Goal: Information Seeking & Learning: Learn about a topic

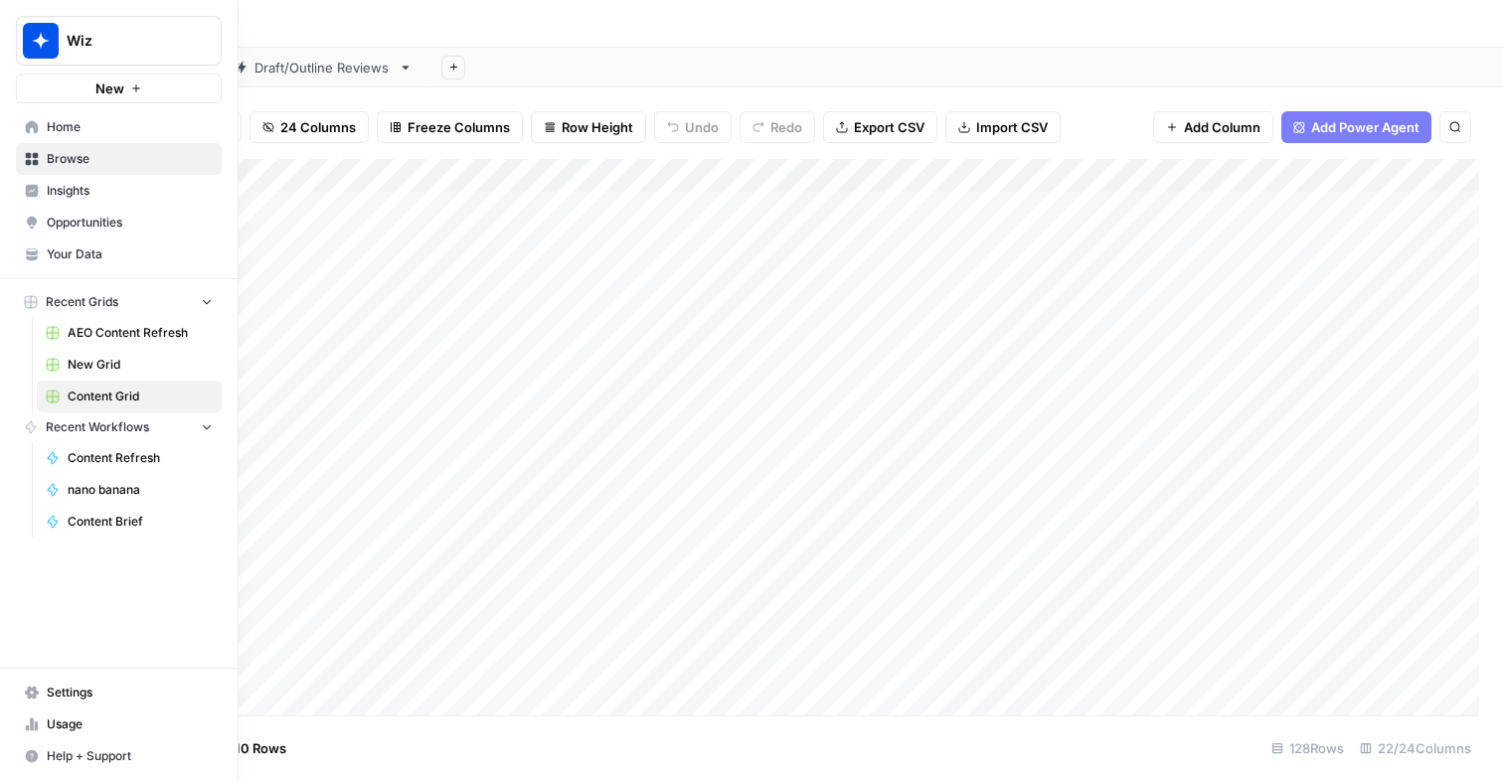
click at [83, 240] on link "Your Data" at bounding box center [119, 255] width 206 height 32
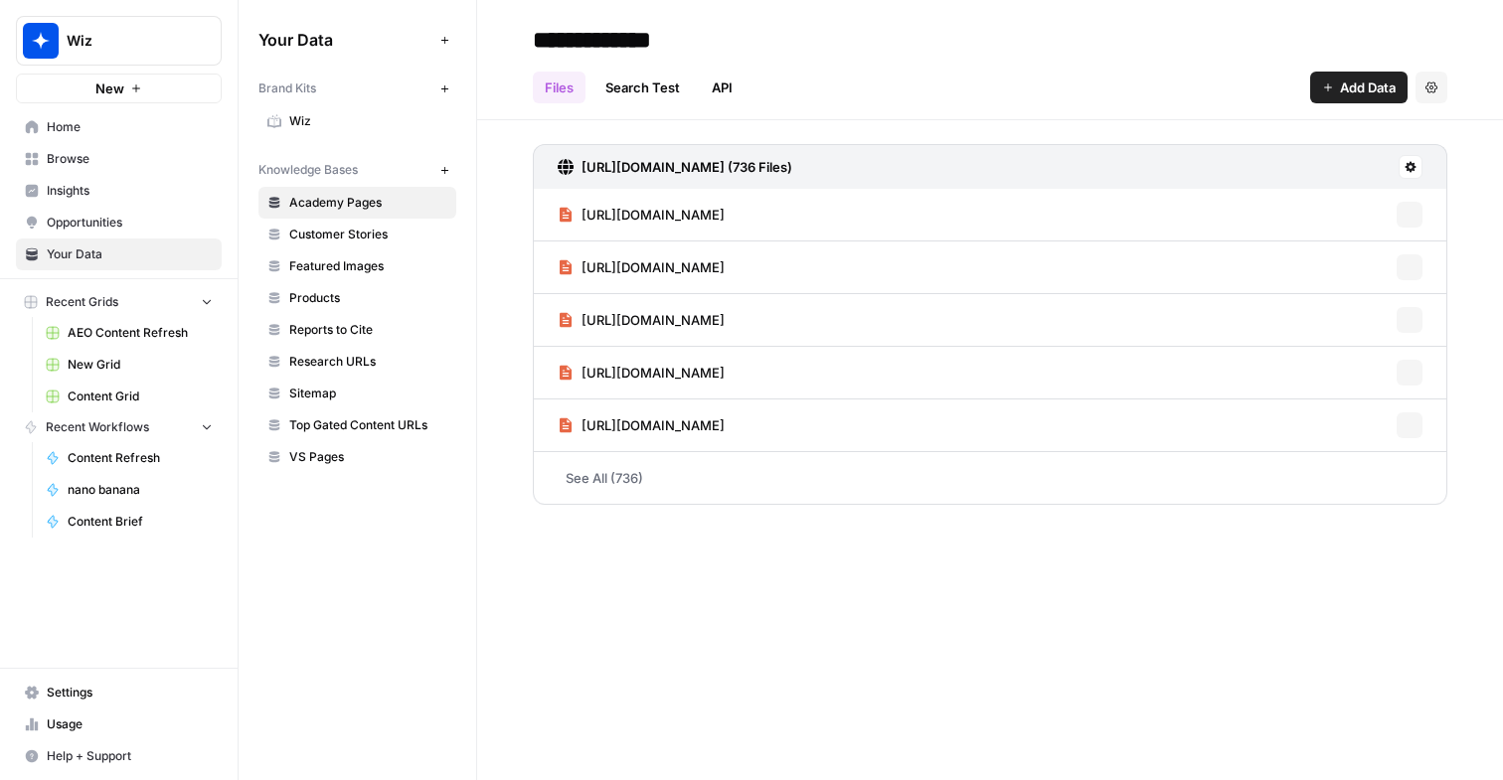
click at [323, 116] on span "Wiz" at bounding box center [368, 121] width 158 height 18
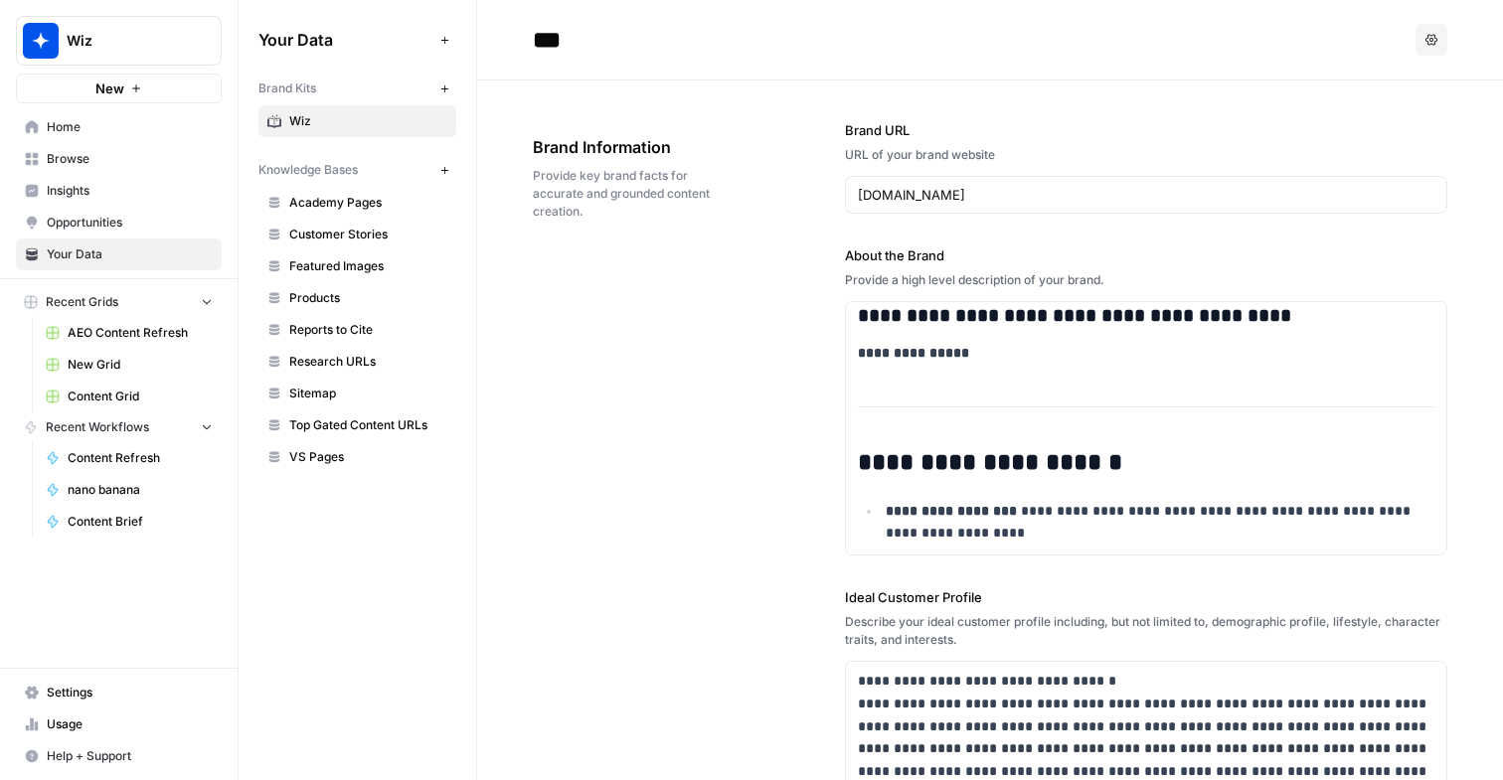
scroll to position [3921, 0]
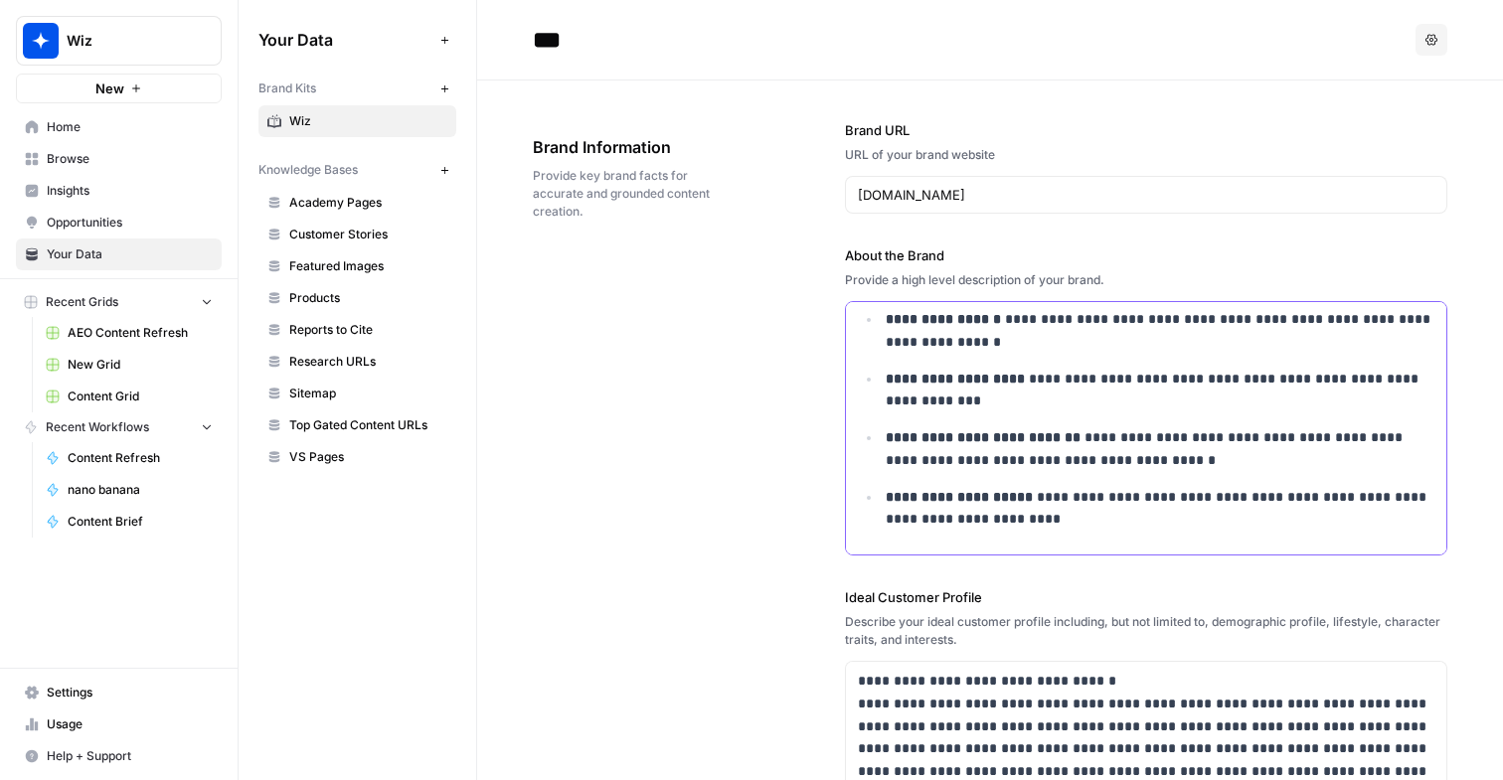
click at [1055, 377] on p "**********" at bounding box center [1160, 391] width 549 height 46
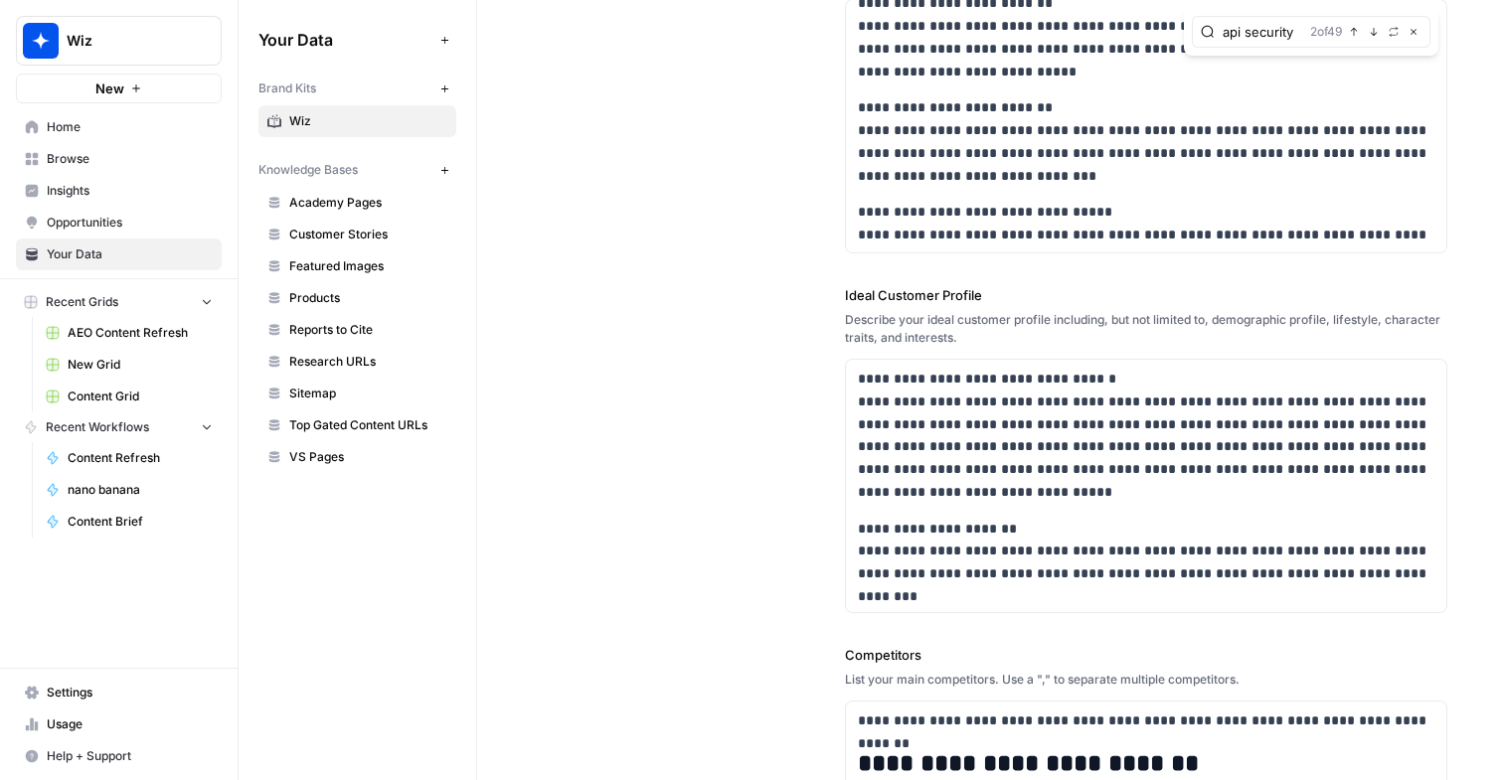
scroll to position [0, 0]
type input "api security"
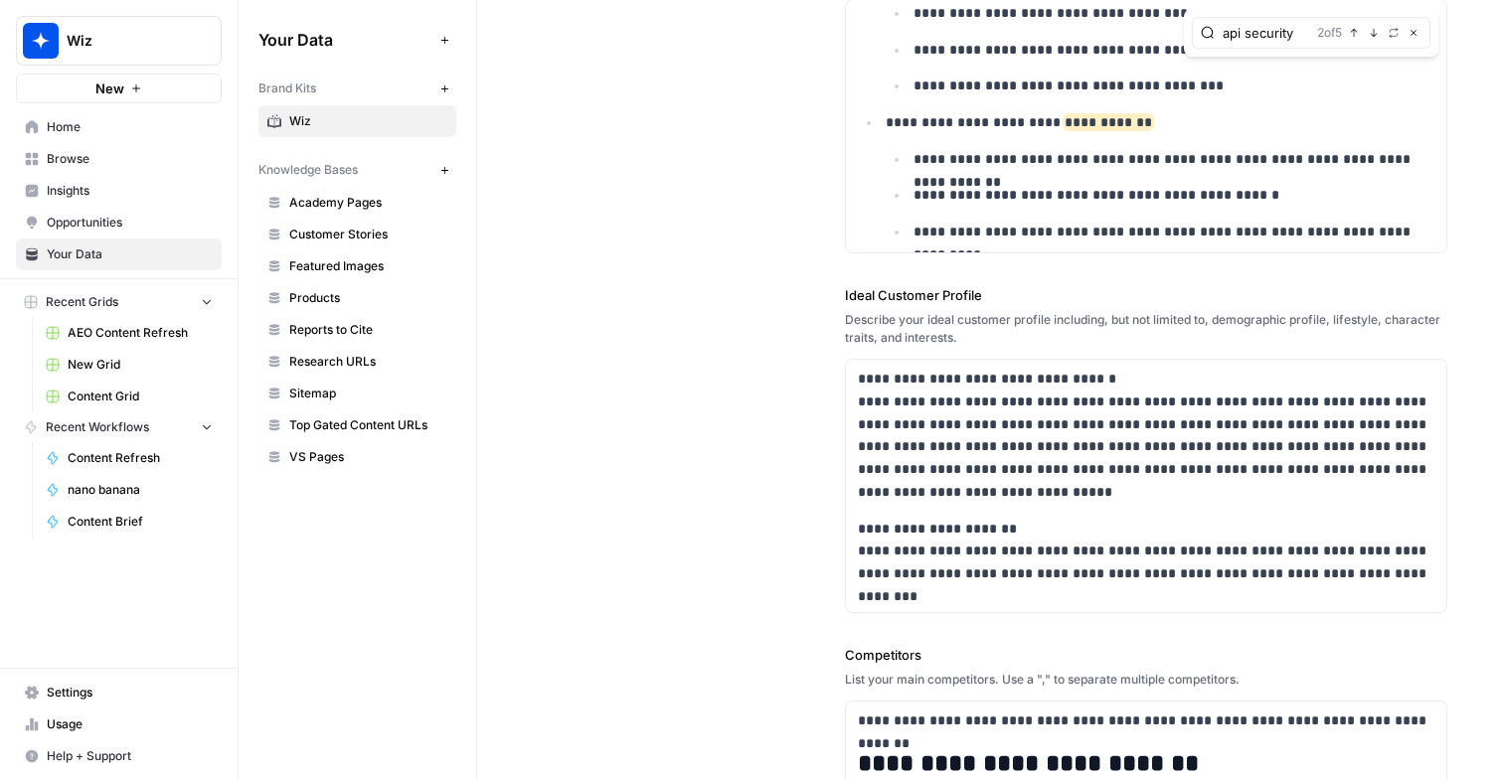
scroll to position [389, 0]
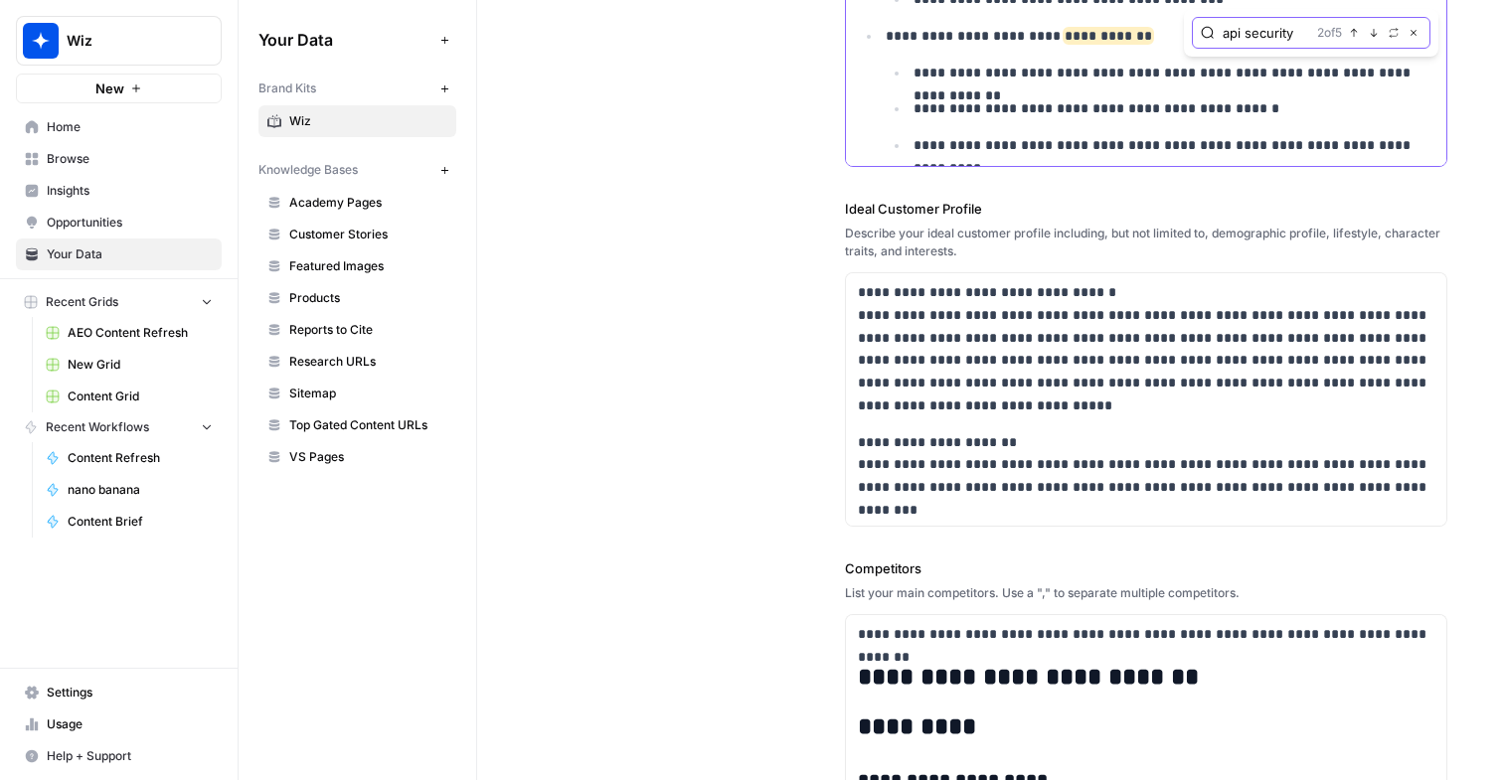
click at [1418, 29] on button "Close" at bounding box center [1413, 33] width 16 height 16
